Goal: Information Seeking & Learning: Learn about a topic

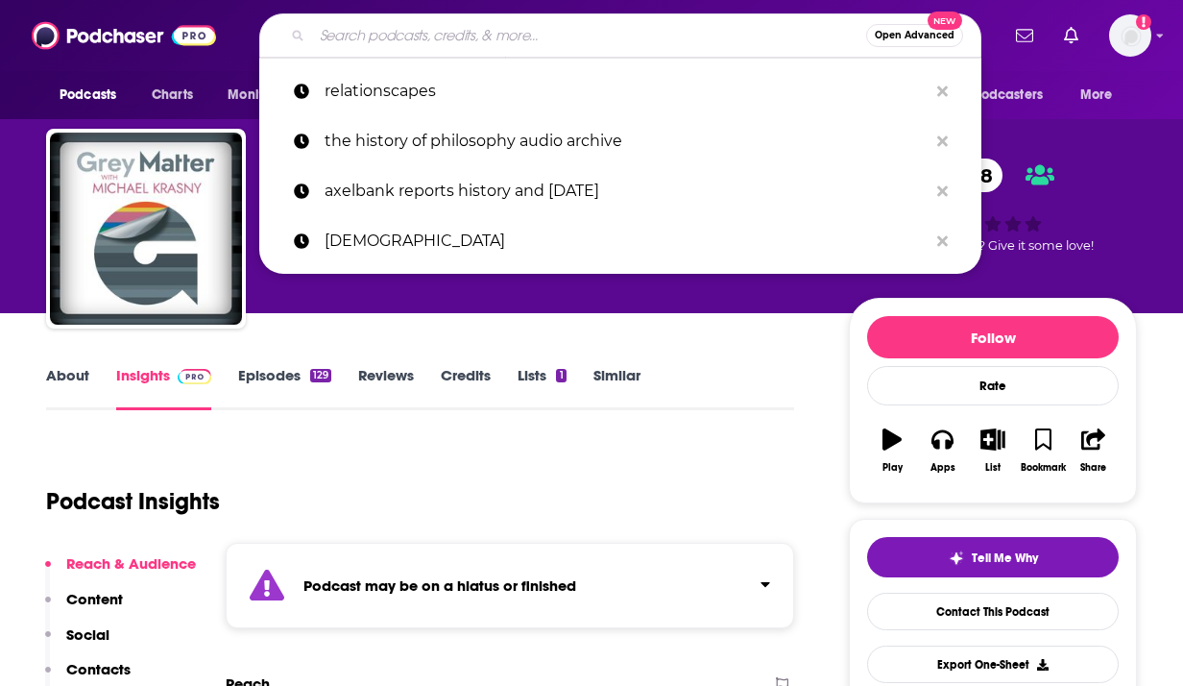
click at [455, 24] on input "Search podcasts, credits, & more..." at bounding box center [589, 35] width 554 height 31
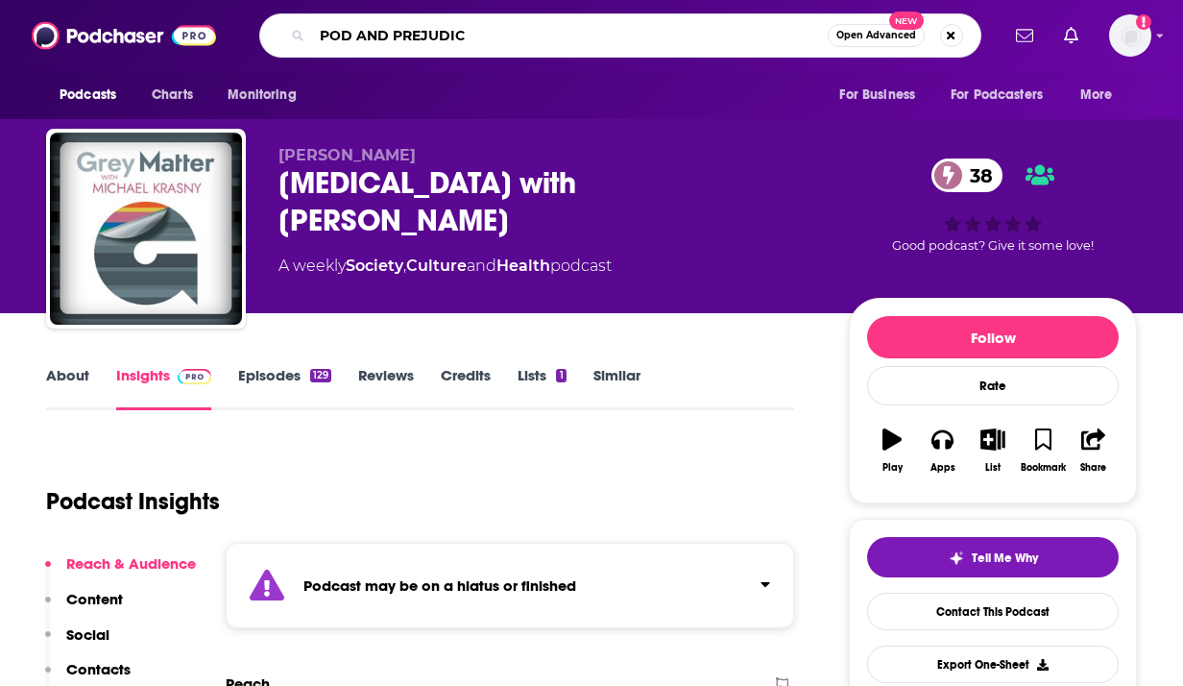
type input "POD AND PREJUDICE"
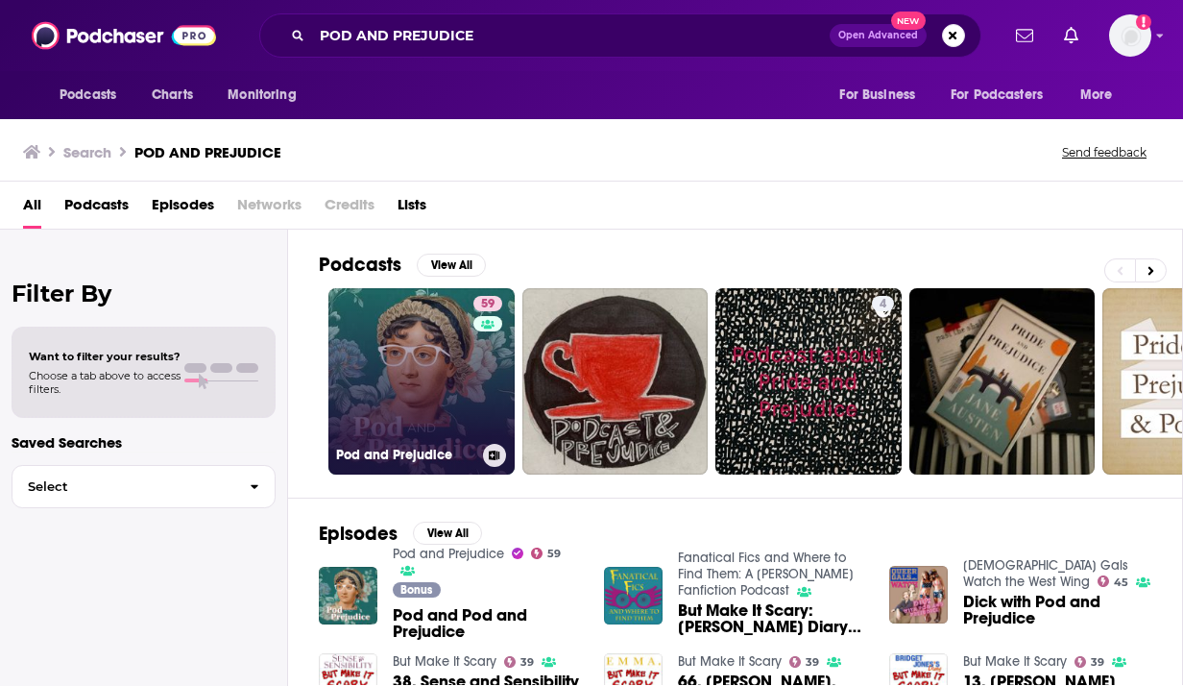
click at [386, 362] on link "59 Pod and Prejudice" at bounding box center [421, 381] width 186 height 186
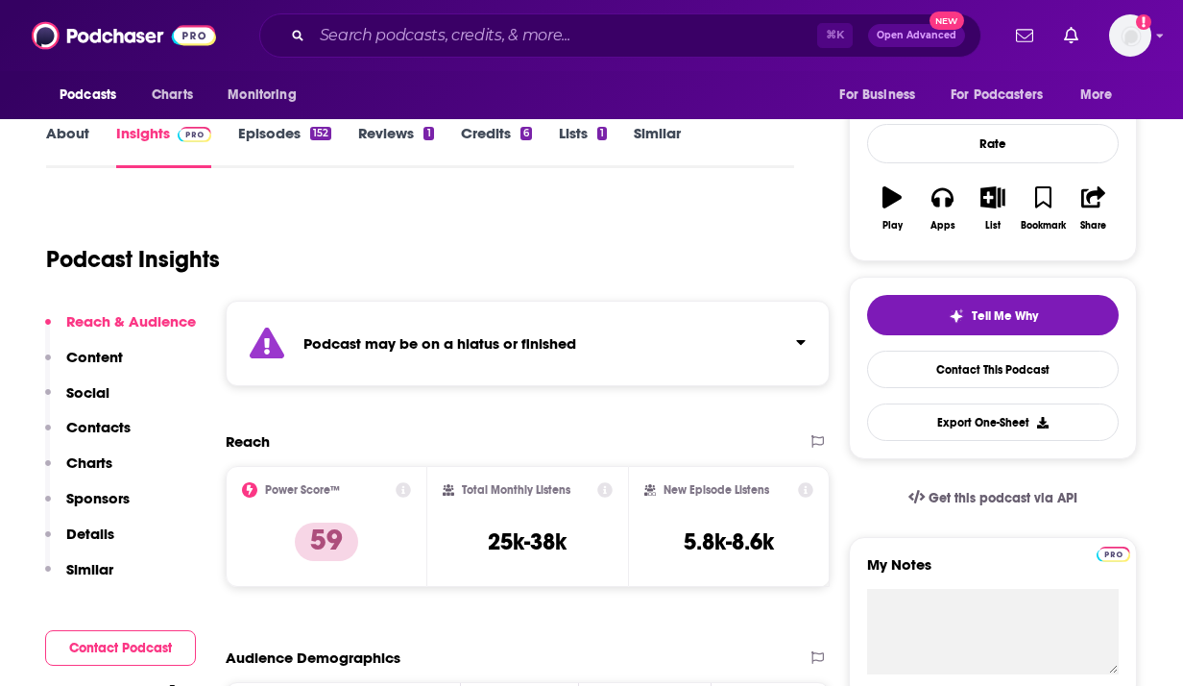
scroll to position [295, 0]
